Goal: Navigation & Orientation: Find specific page/section

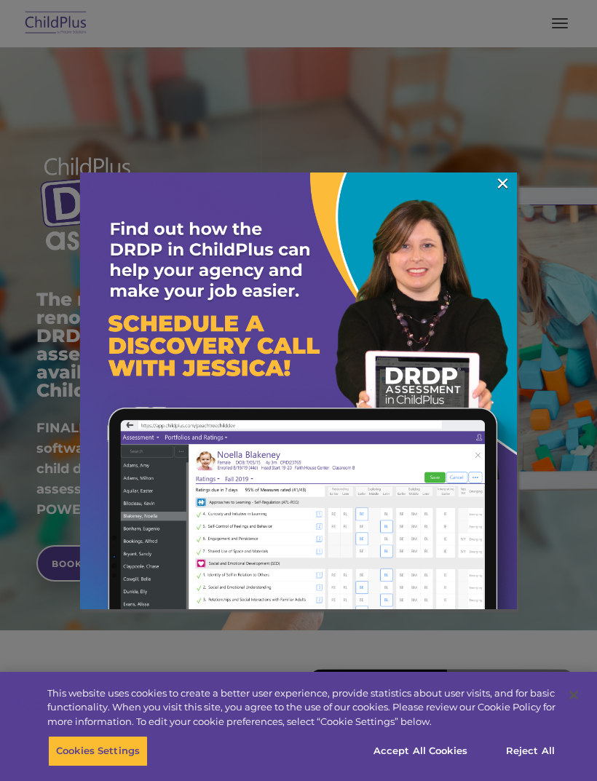
click at [577, 553] on div at bounding box center [298, 390] width 597 height 781
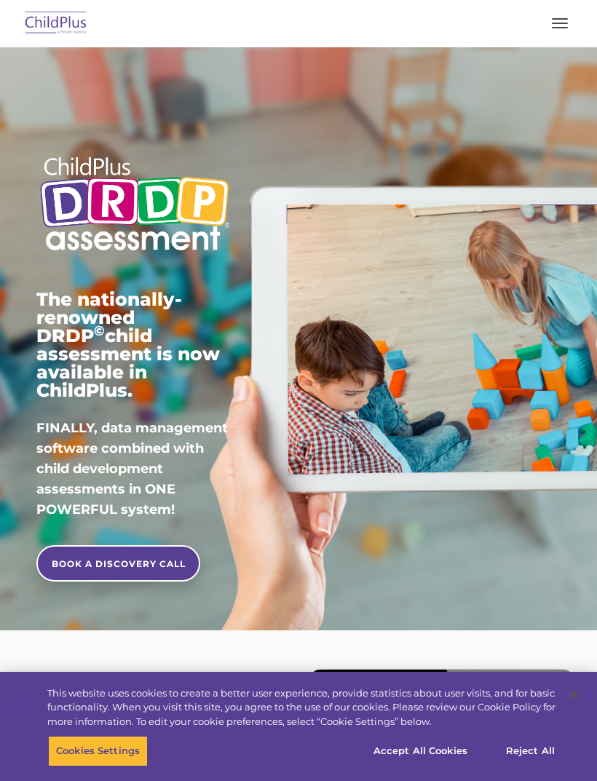
click at [41, 21] on img at bounding box center [56, 24] width 68 height 34
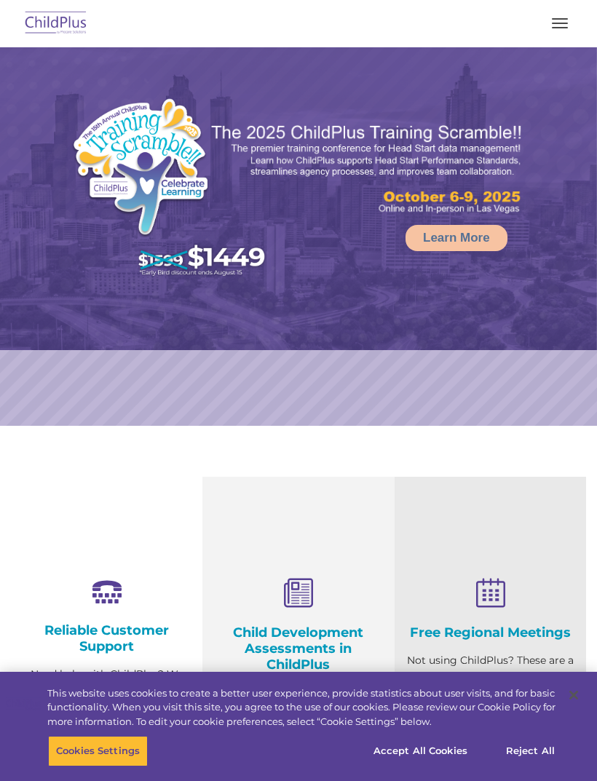
select select "MEDIUM"
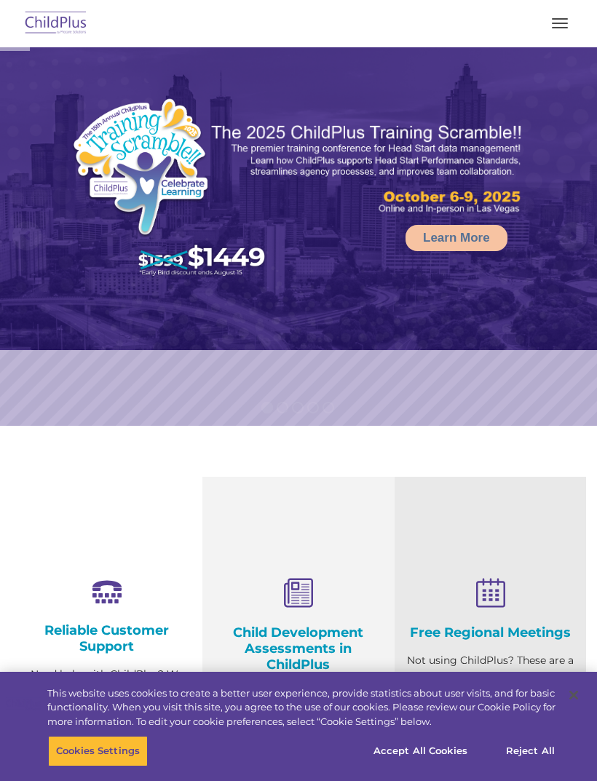
click at [554, 19] on span "button" at bounding box center [560, 18] width 16 height 1
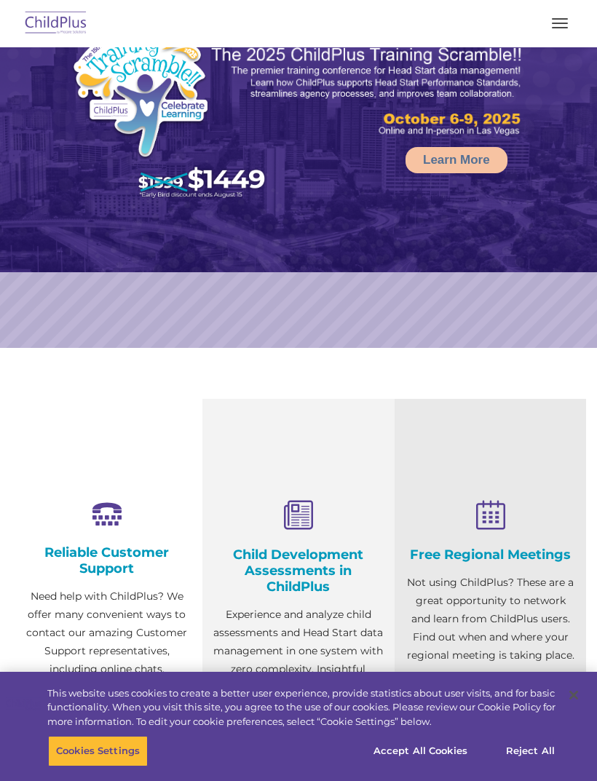
select select "MEDIUM"
